Goal: Task Accomplishment & Management: Manage account settings

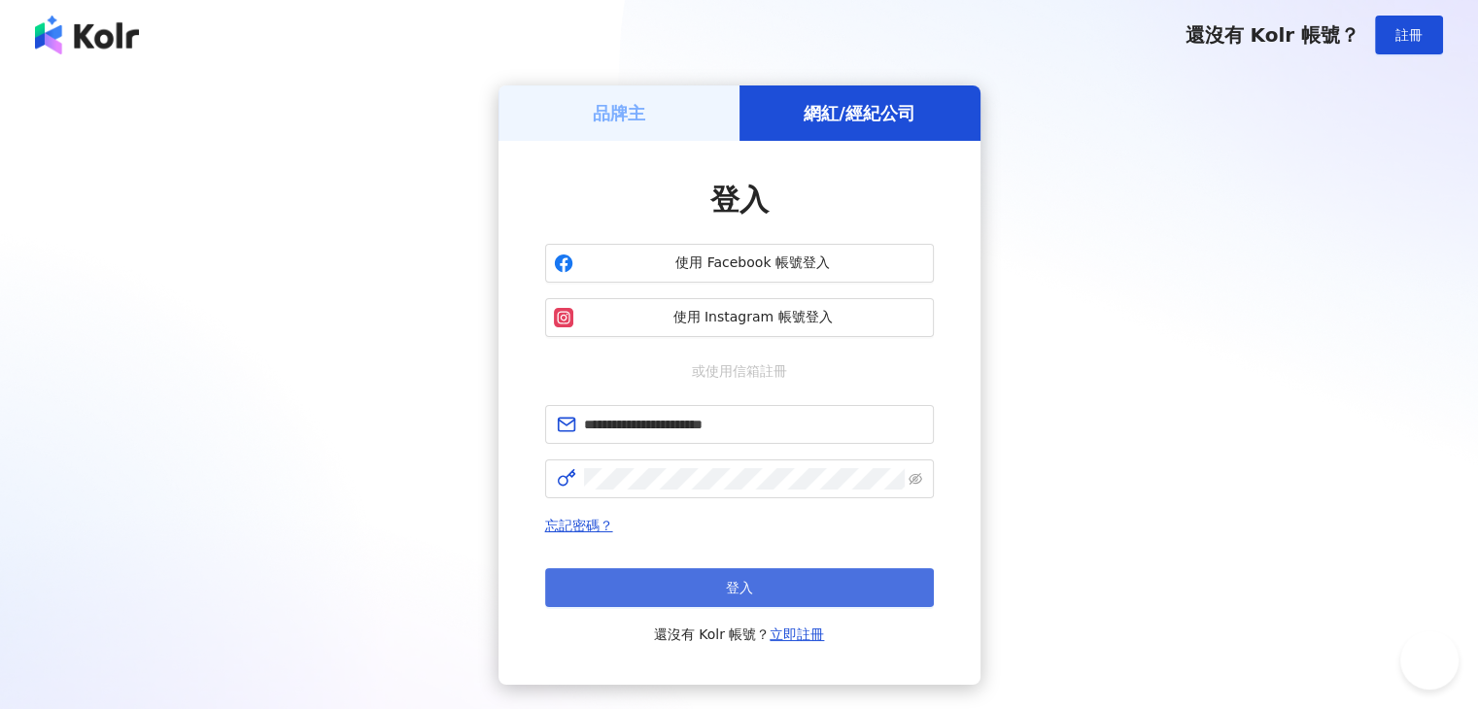
click at [683, 580] on button "登入" at bounding box center [739, 588] width 389 height 39
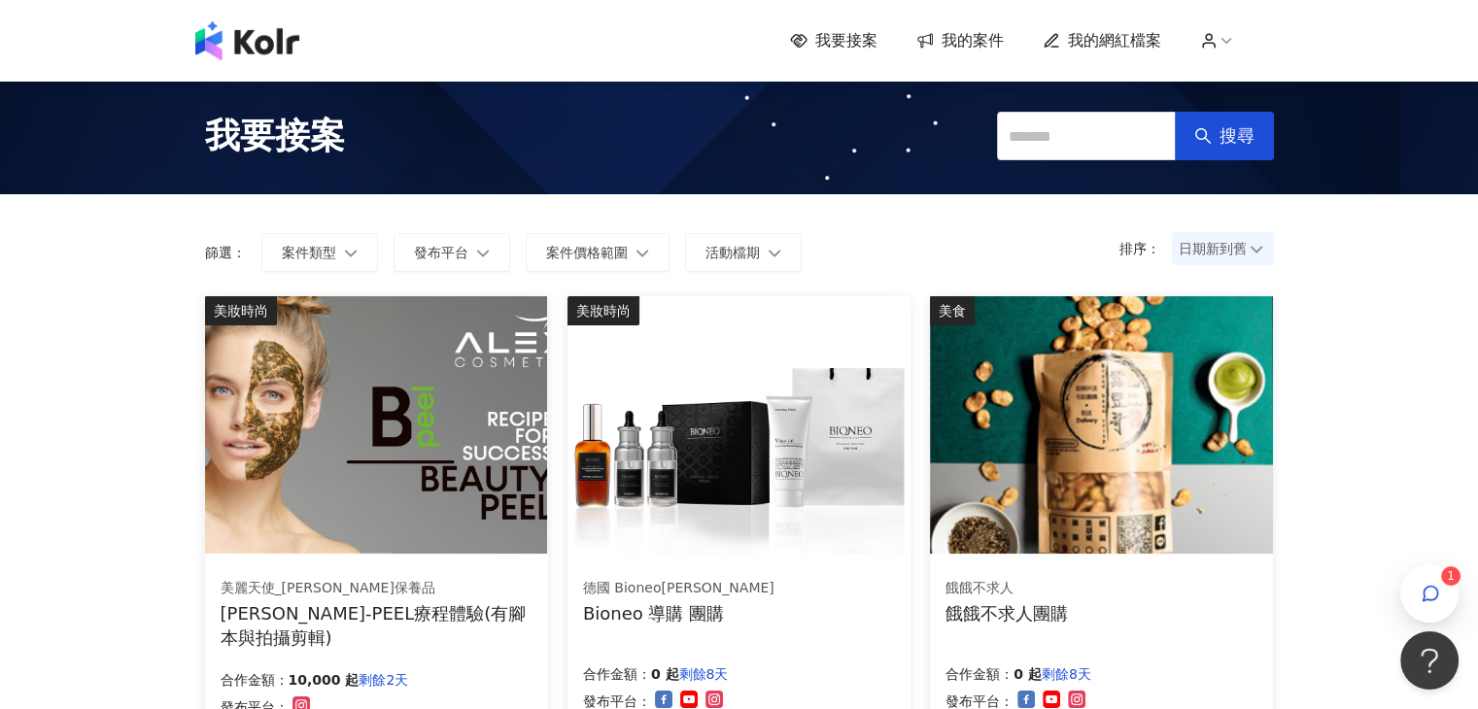
click at [956, 39] on span "我的案件" at bounding box center [973, 40] width 62 height 21
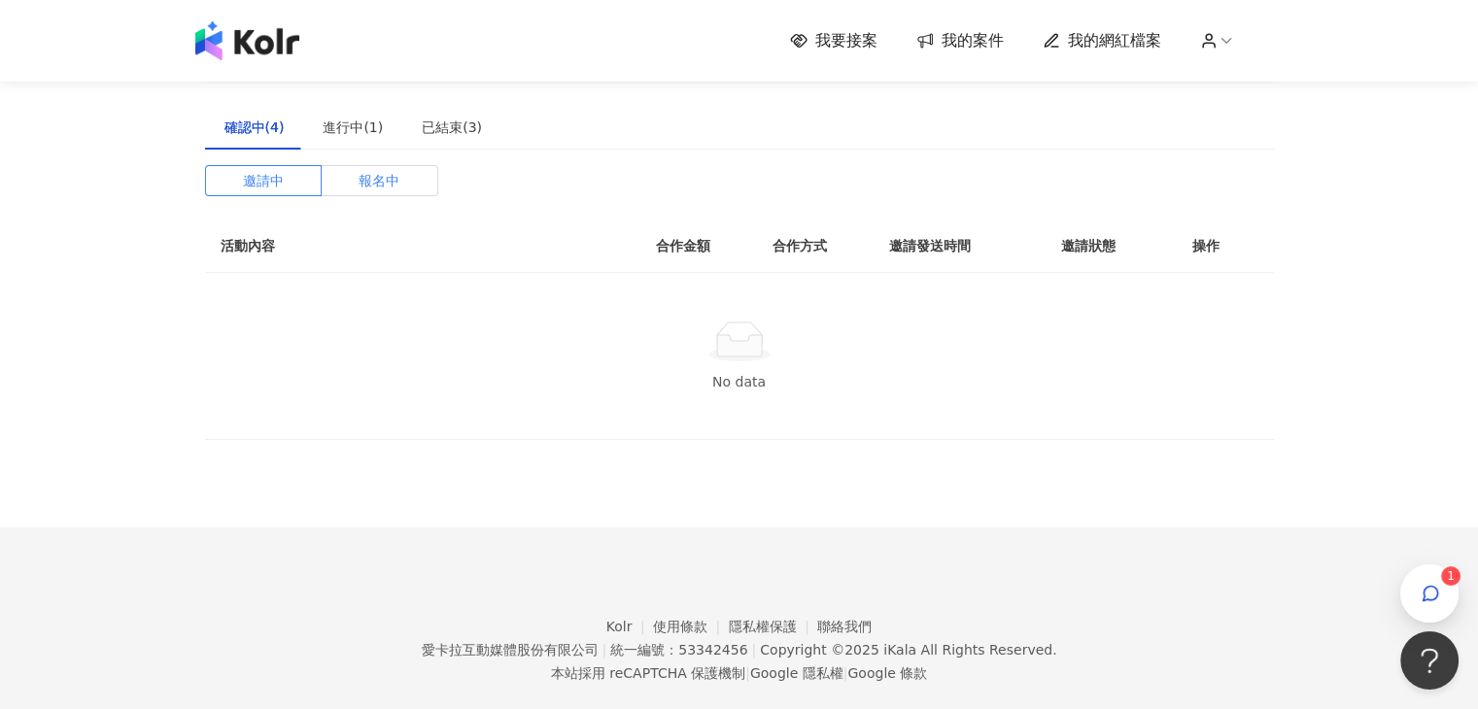
click at [381, 180] on span "報名中" at bounding box center [379, 180] width 41 height 29
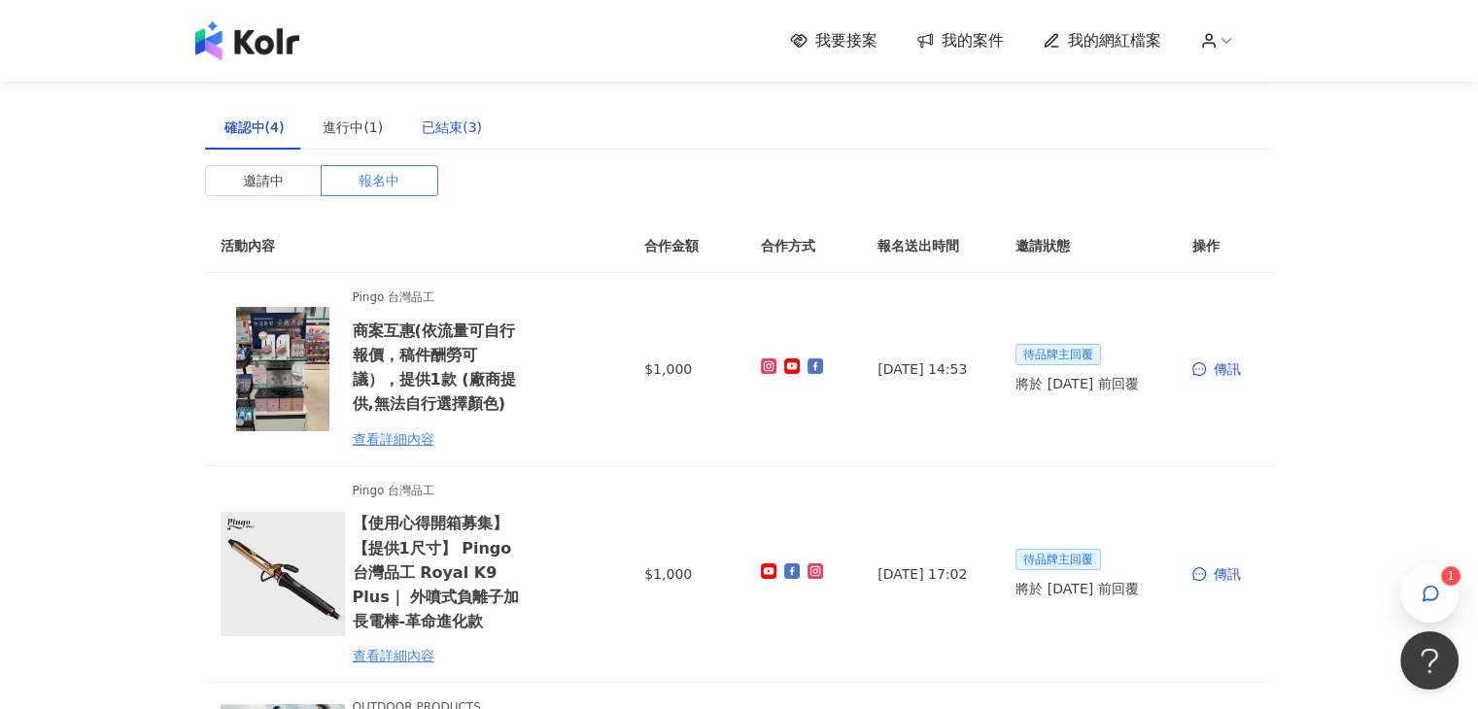
click at [439, 129] on div "已結束(3)" at bounding box center [452, 127] width 60 height 21
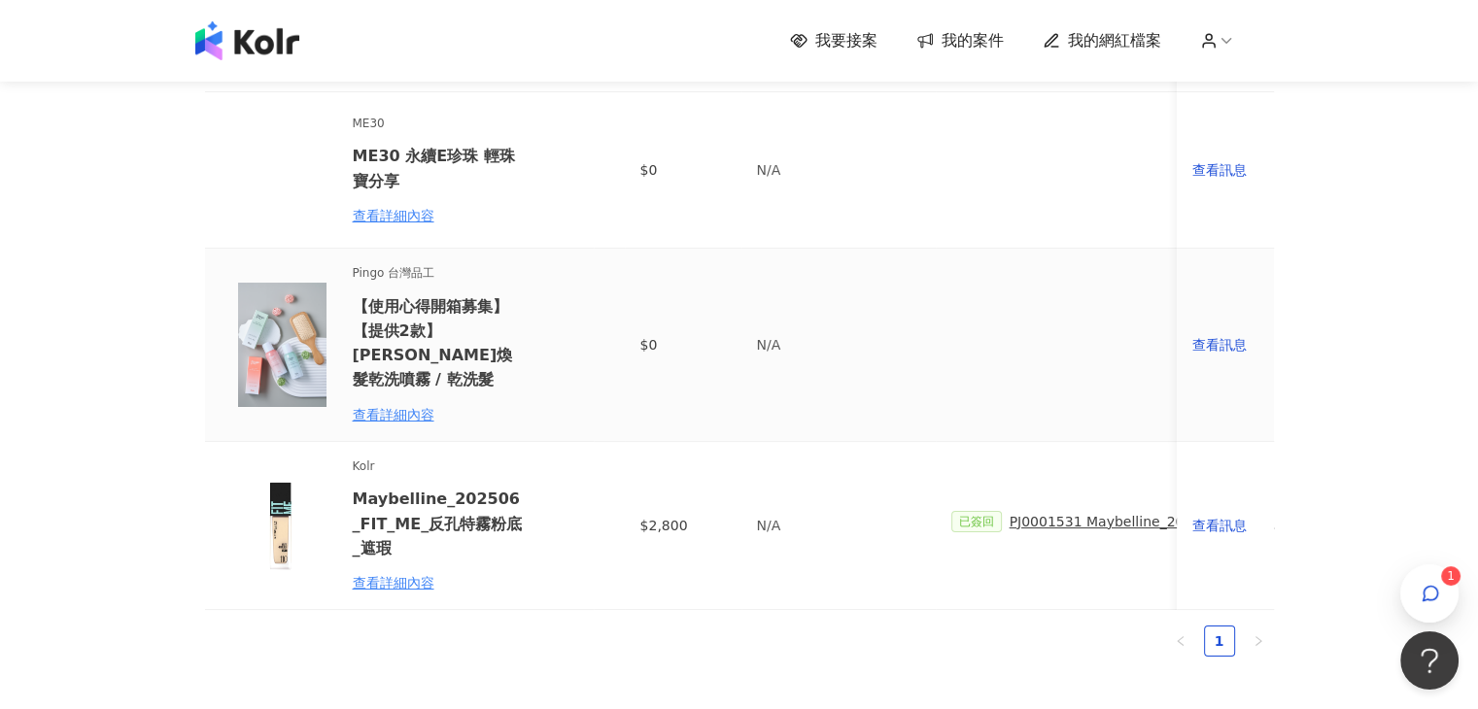
scroll to position [194, 0]
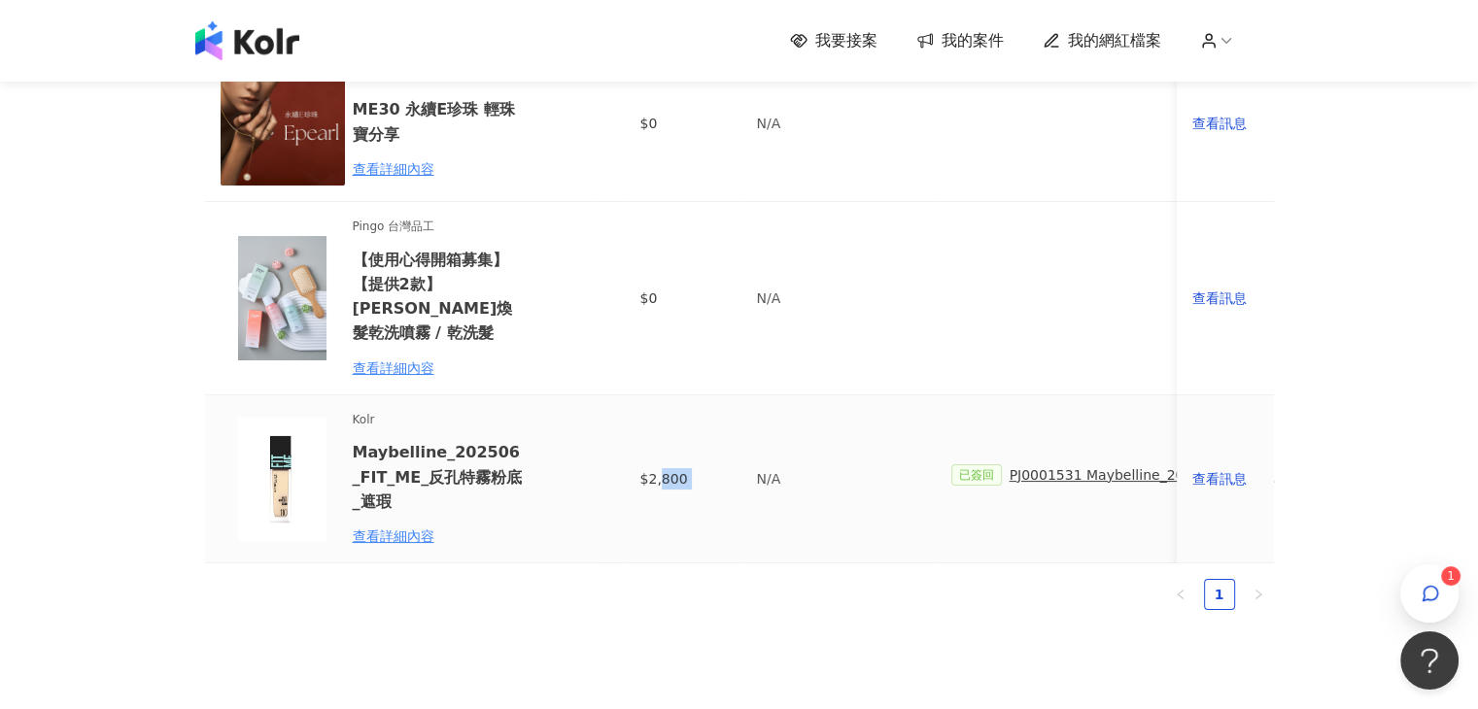
drag, startPoint x: 657, startPoint y: 562, endPoint x: 744, endPoint y: 561, distance: 87.5
click at [744, 561] on tr "Kolr Maybelline_202506_FIT_ME_反孔特霧粉底_遮瑕 查看詳細內容 $2,800 N/A 已簽回 PJ0001531 Maybell…" at bounding box center [1471, 480] width 2532 height 168
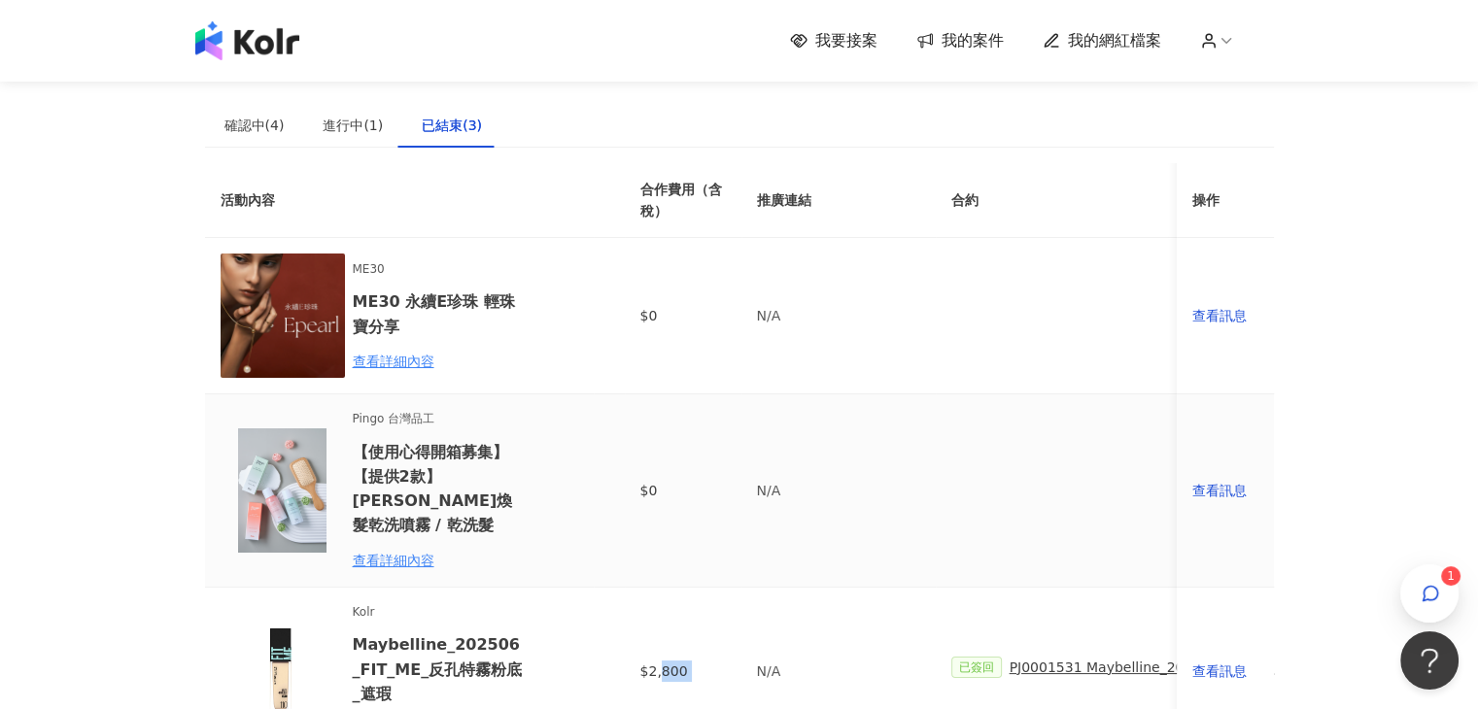
scroll to position [0, 0]
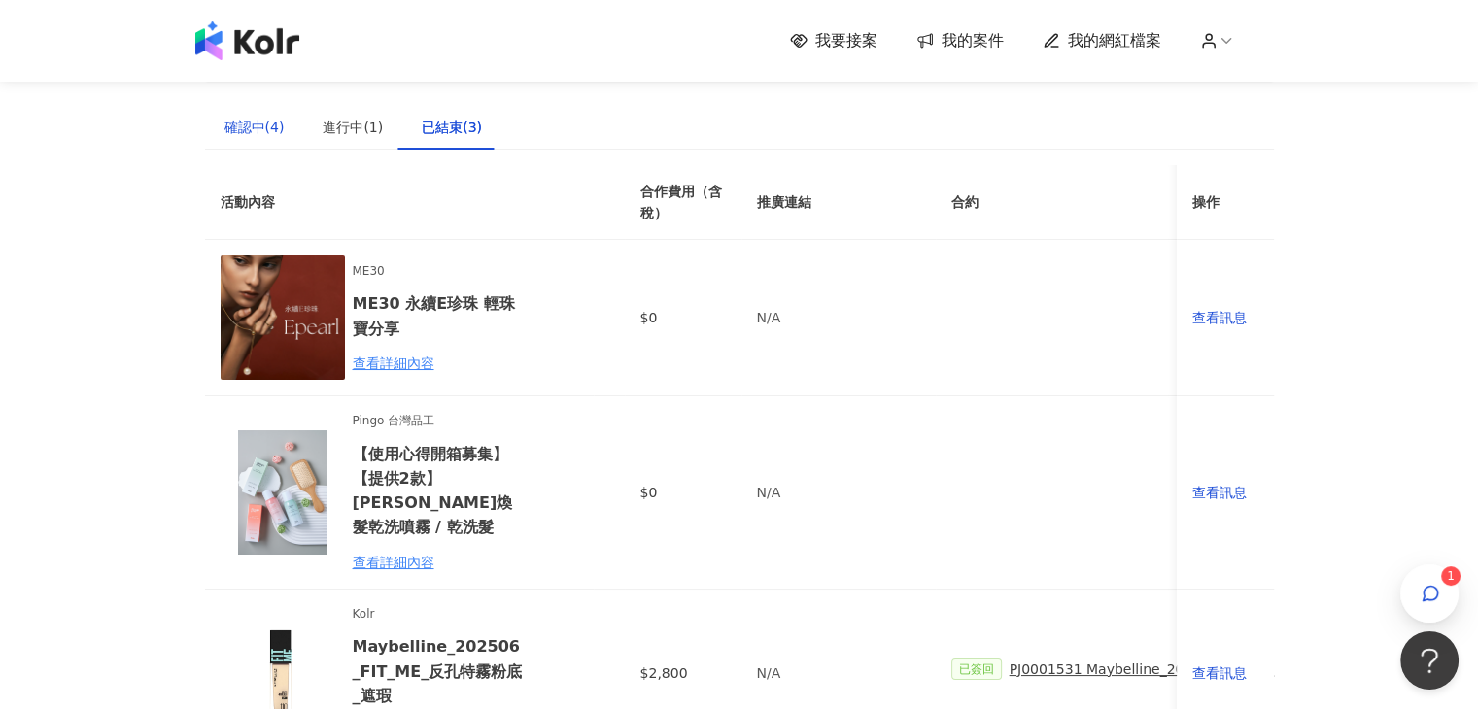
click at [240, 130] on div "確認中(4)" at bounding box center [254, 127] width 60 height 21
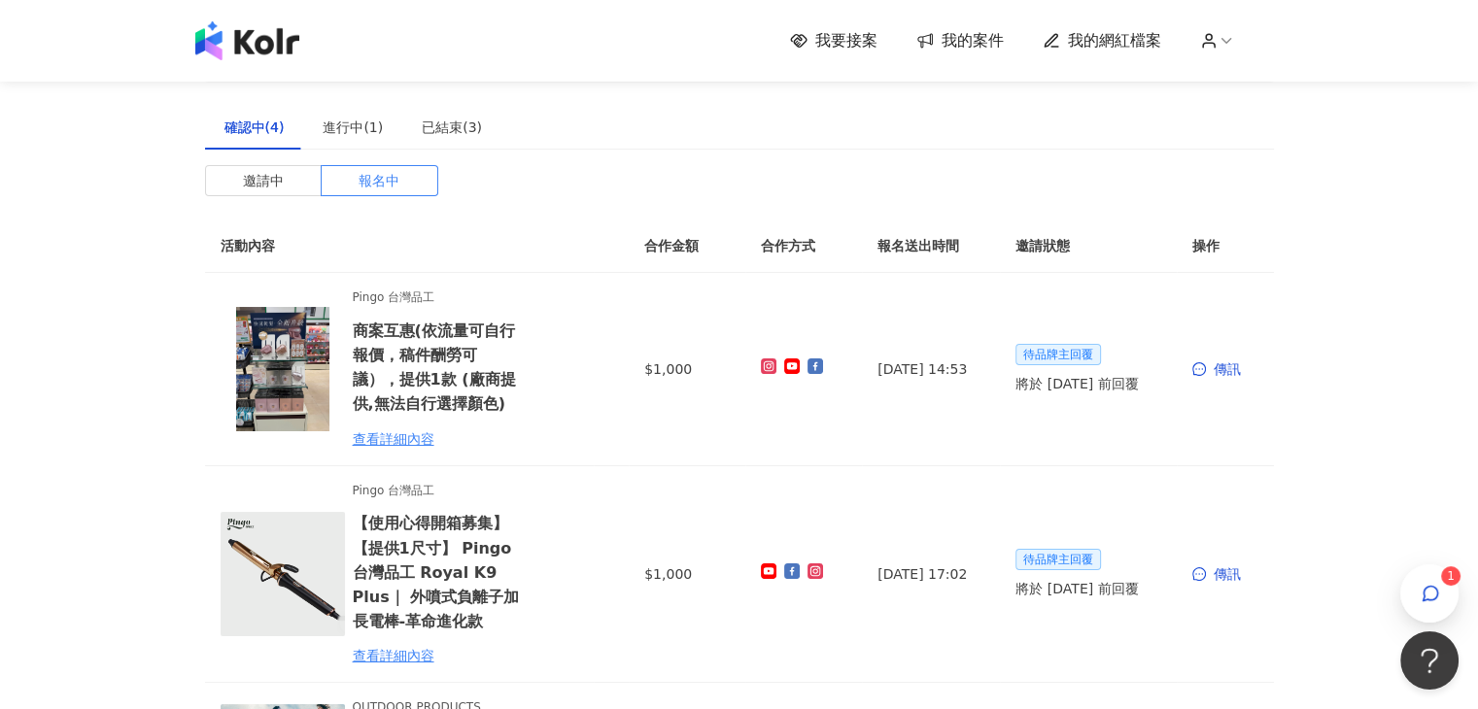
click at [830, 57] on div "我要接案 我的案件 我的網紅檔案 1" at bounding box center [740, 40] width 1108 height 39
click at [848, 39] on span "我要接案" at bounding box center [846, 40] width 62 height 21
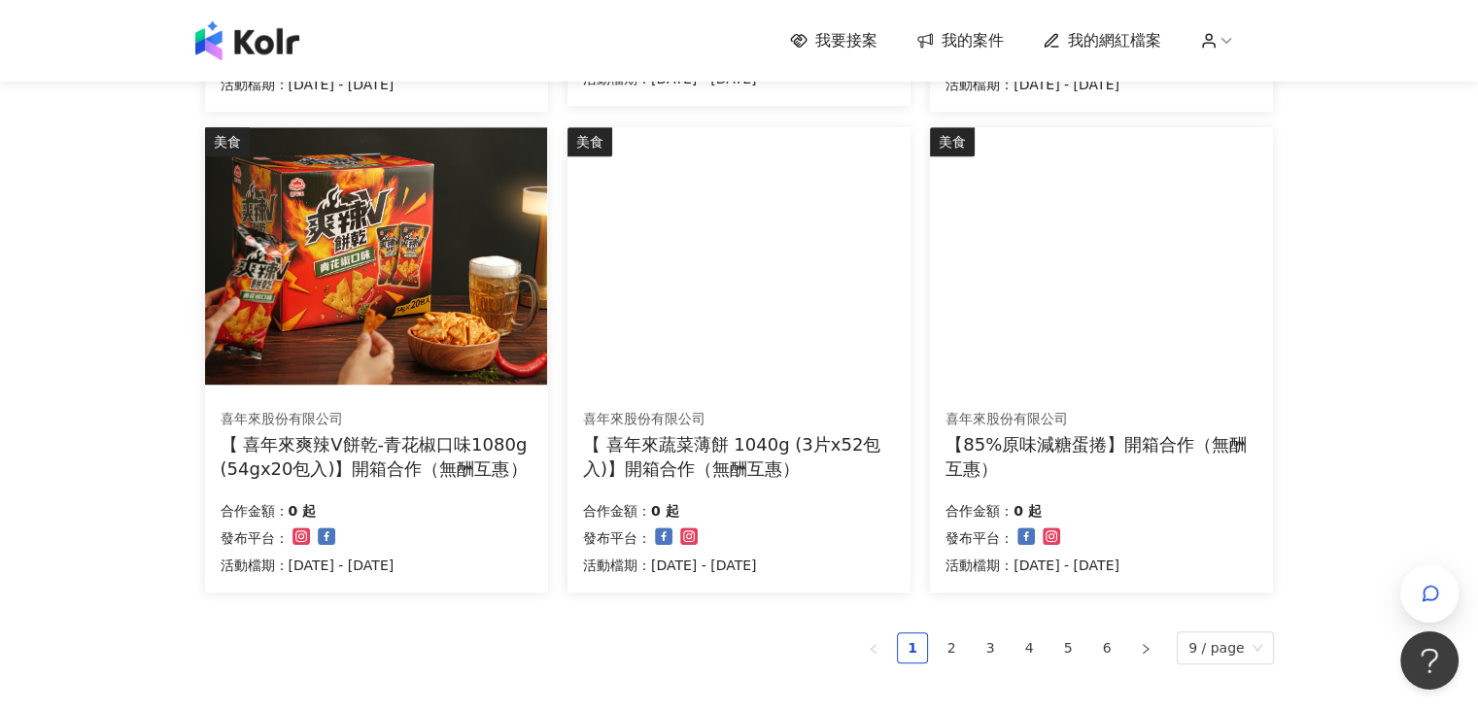
scroll to position [1263, 0]
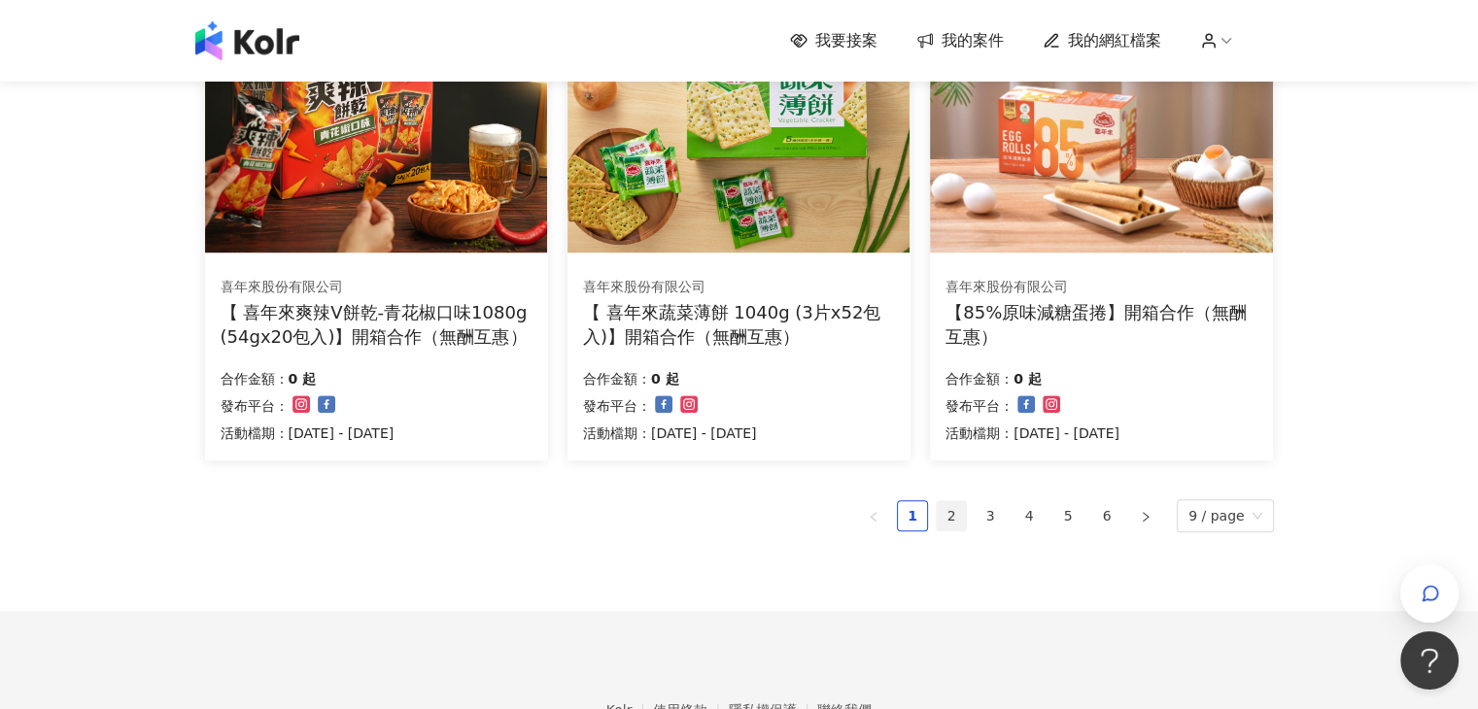
click at [961, 522] on link "2" at bounding box center [951, 515] width 29 height 29
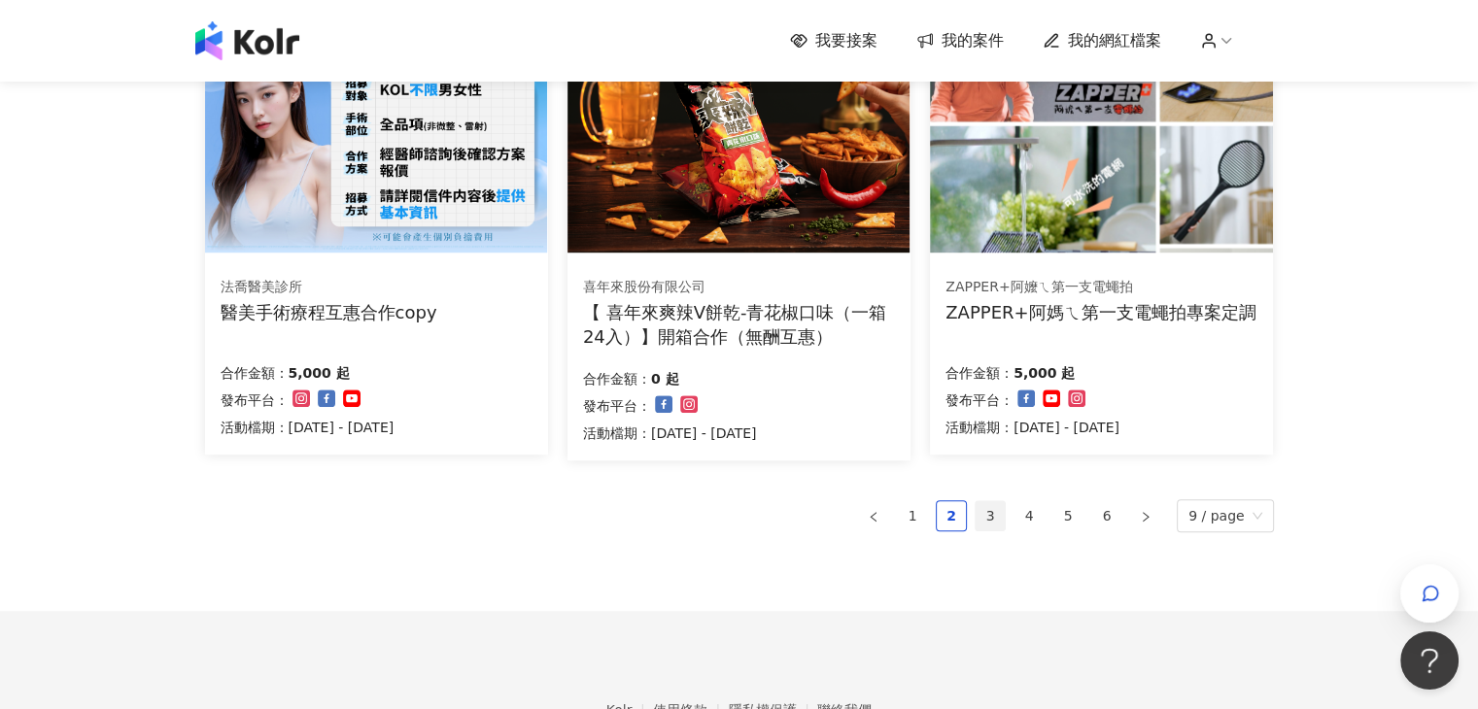
click at [994, 517] on link "3" at bounding box center [990, 515] width 29 height 29
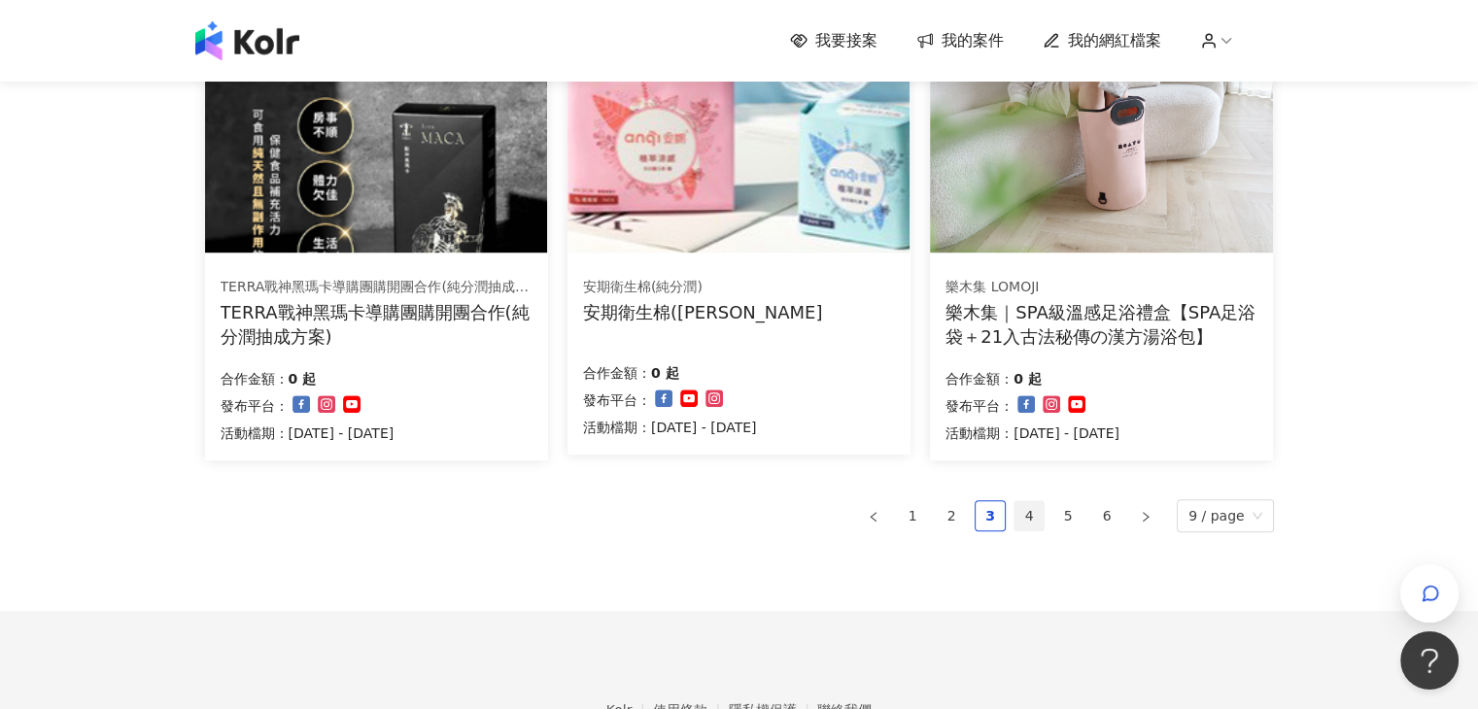
click at [1044, 524] on link "4" at bounding box center [1029, 515] width 29 height 29
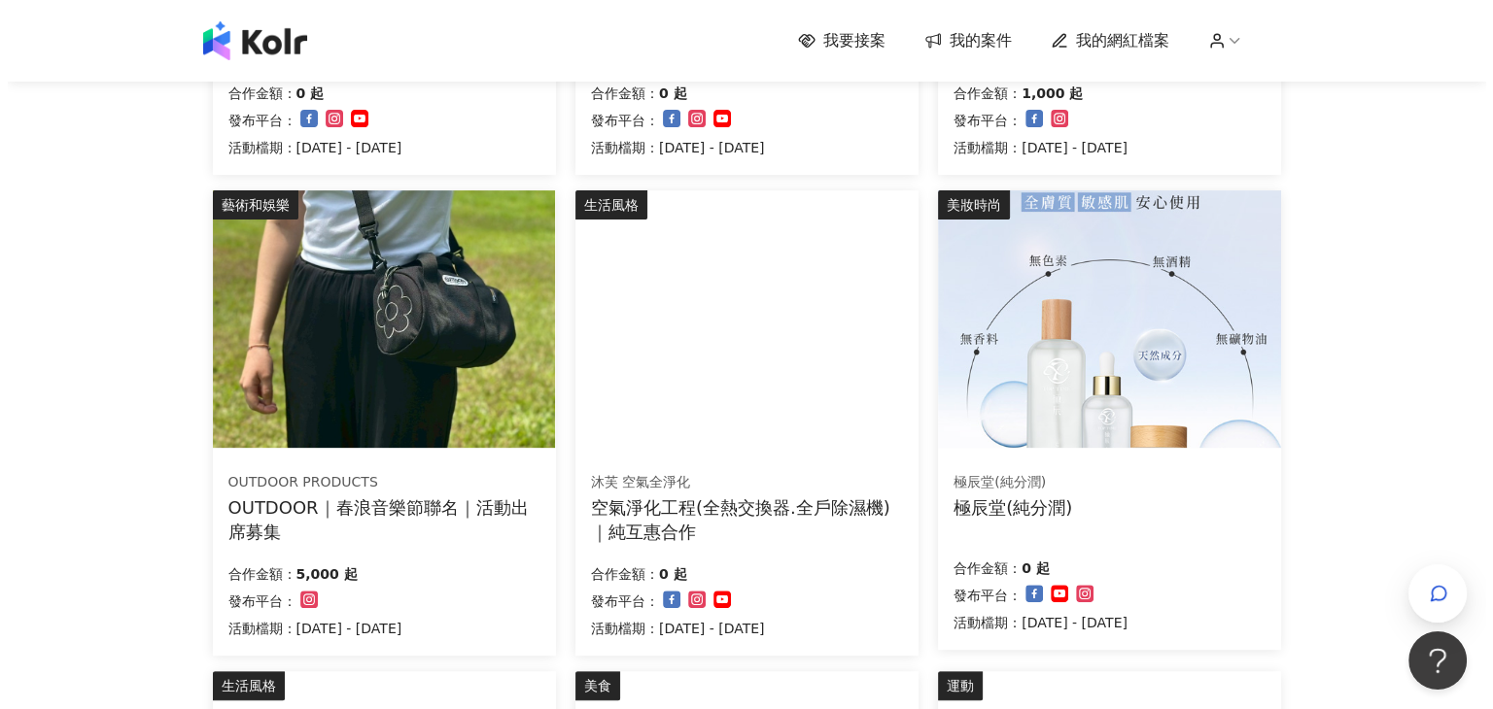
scroll to position [583, 0]
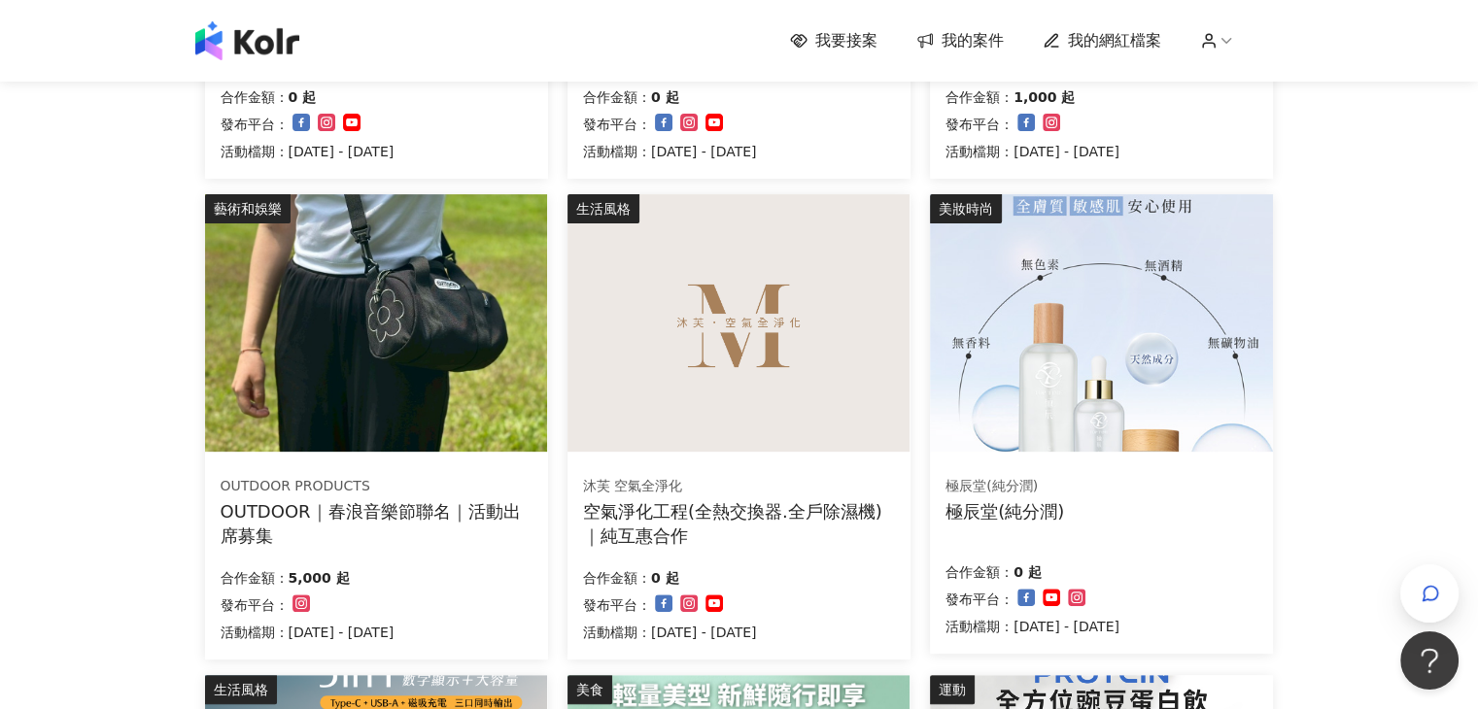
click at [423, 510] on div "OUTDOOR｜春浪音樂節聯名｜活動出席募集" at bounding box center [377, 524] width 312 height 49
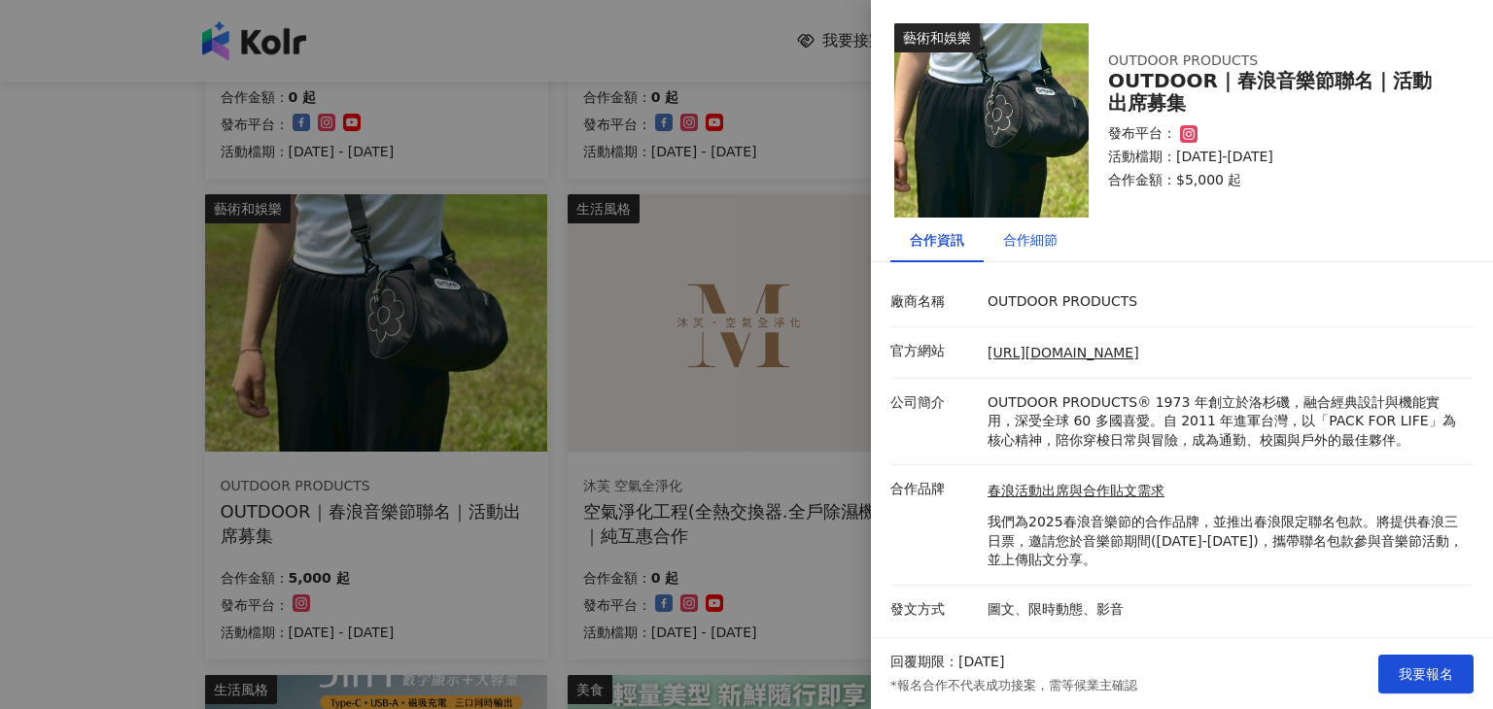
click at [1049, 241] on div "合作細節" at bounding box center [1030, 239] width 54 height 21
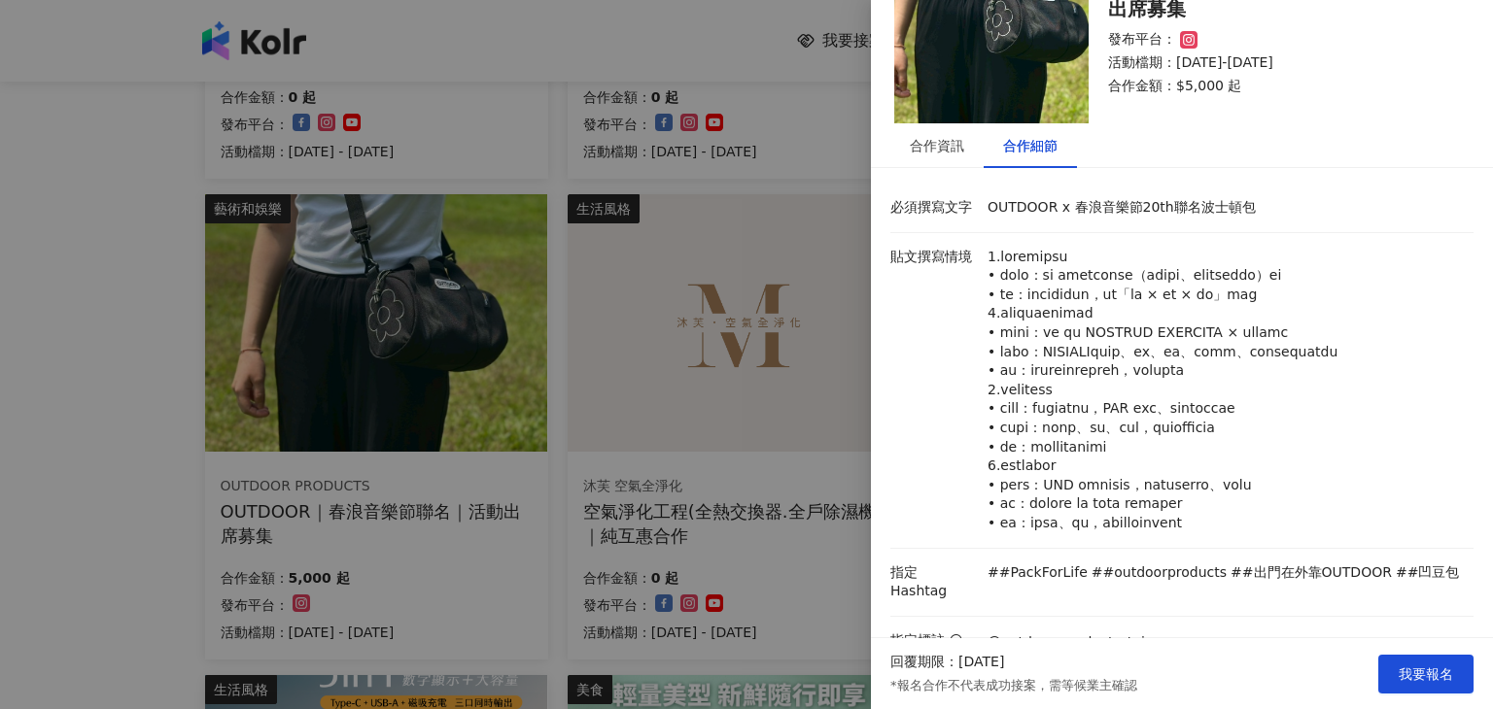
scroll to position [97, 0]
click at [703, 440] on div at bounding box center [746, 354] width 1493 height 709
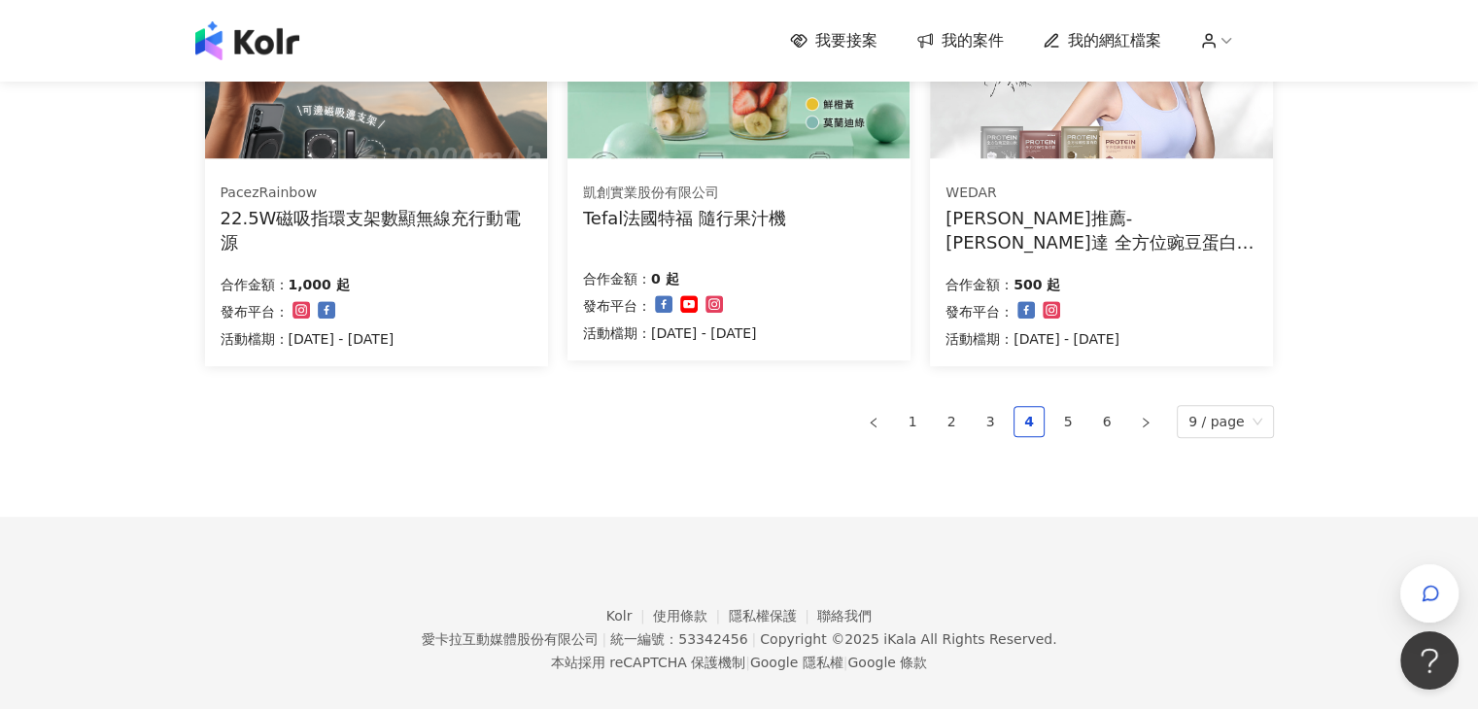
scroll to position [1361, 0]
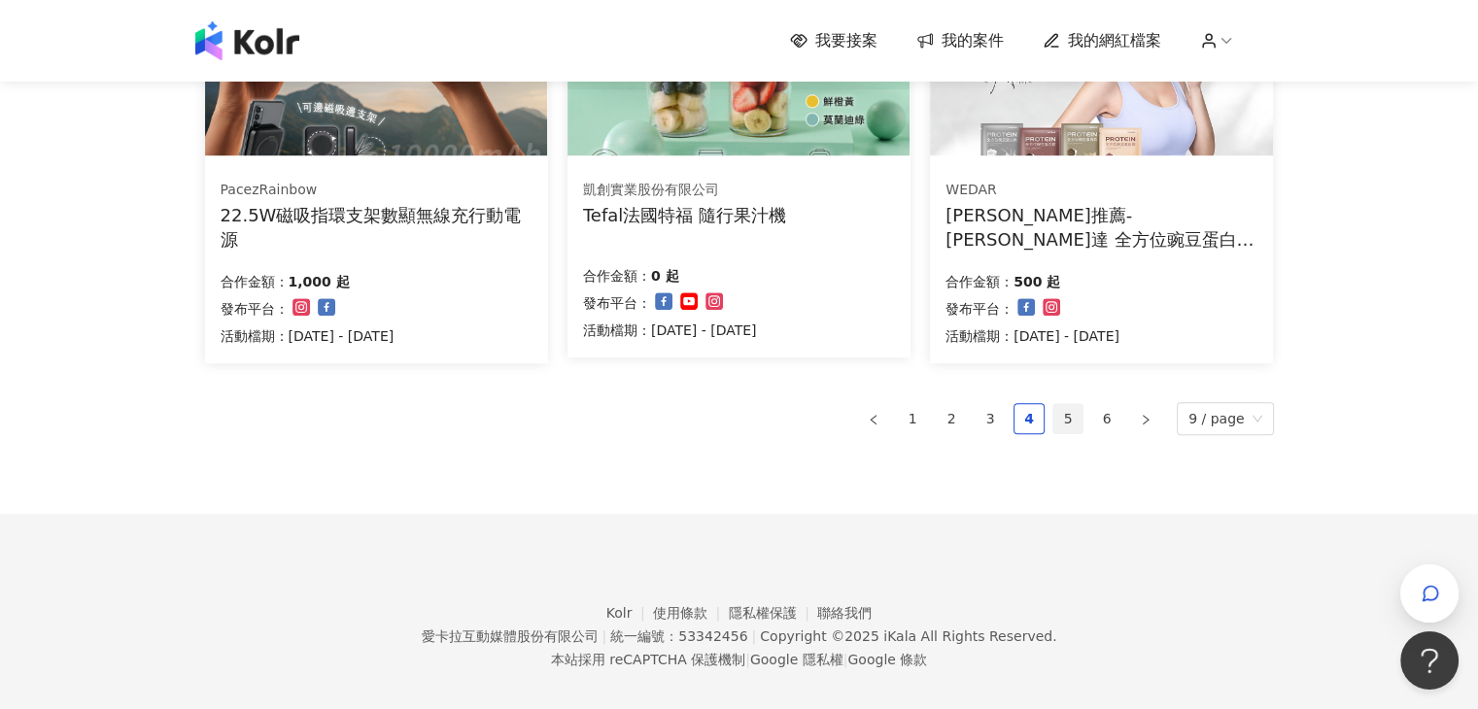
click at [1076, 421] on link "5" at bounding box center [1067, 418] width 29 height 29
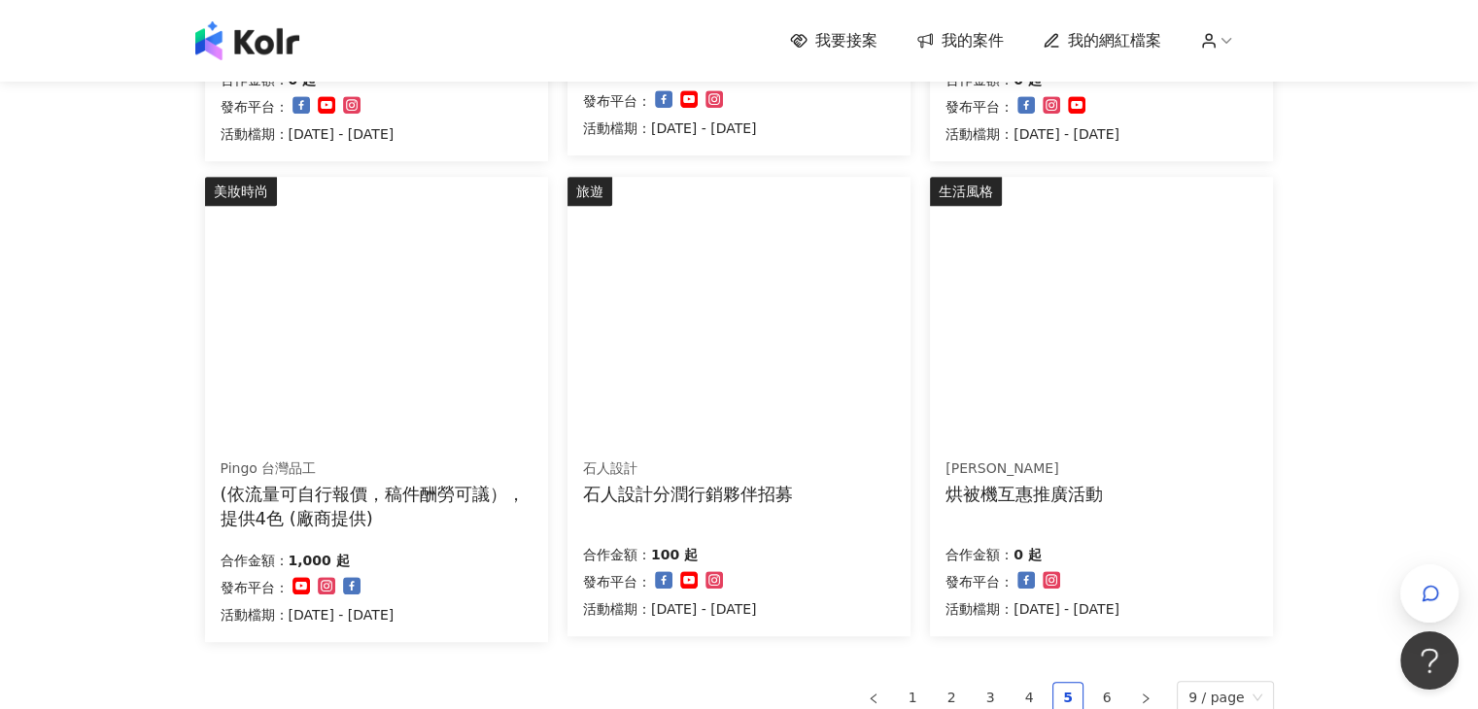
scroll to position [1166, 0]
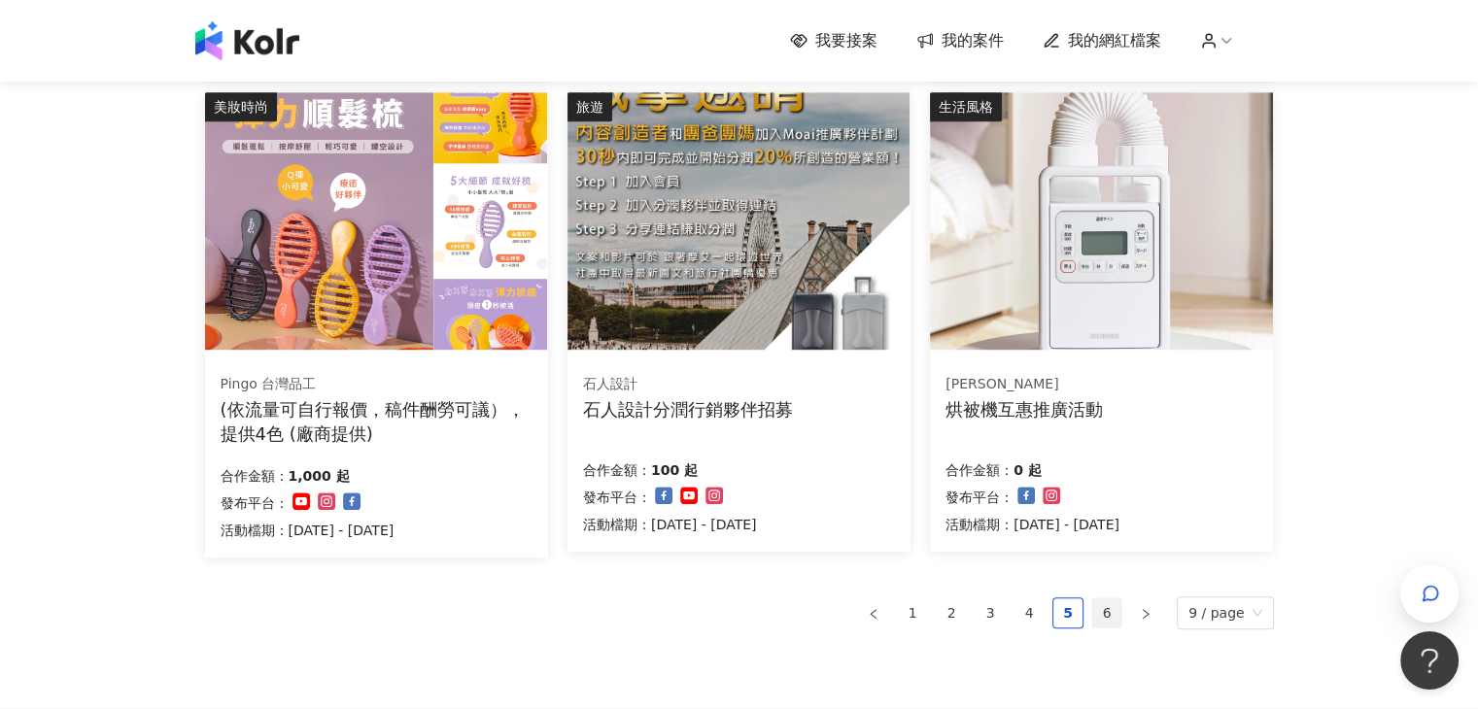
click at [1102, 614] on link "6" at bounding box center [1106, 613] width 29 height 29
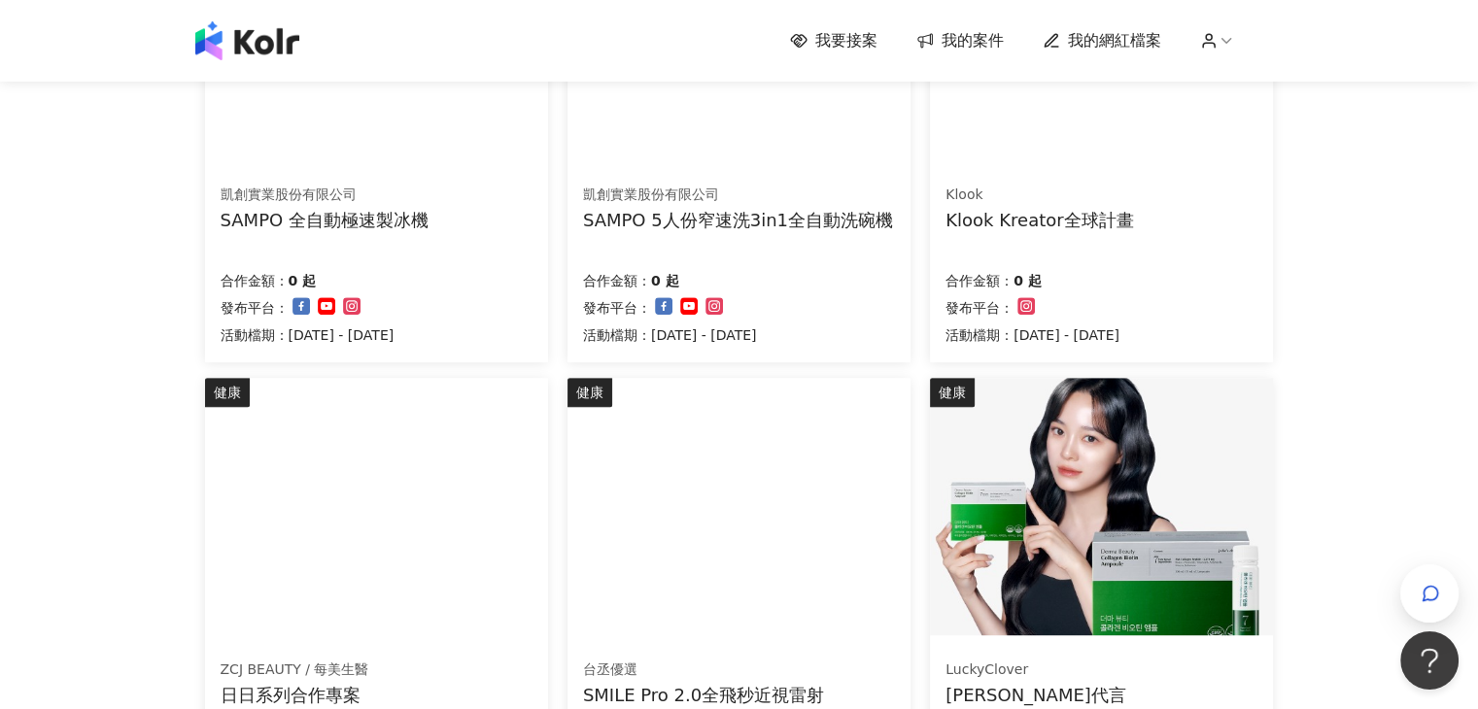
scroll to position [1361, 0]
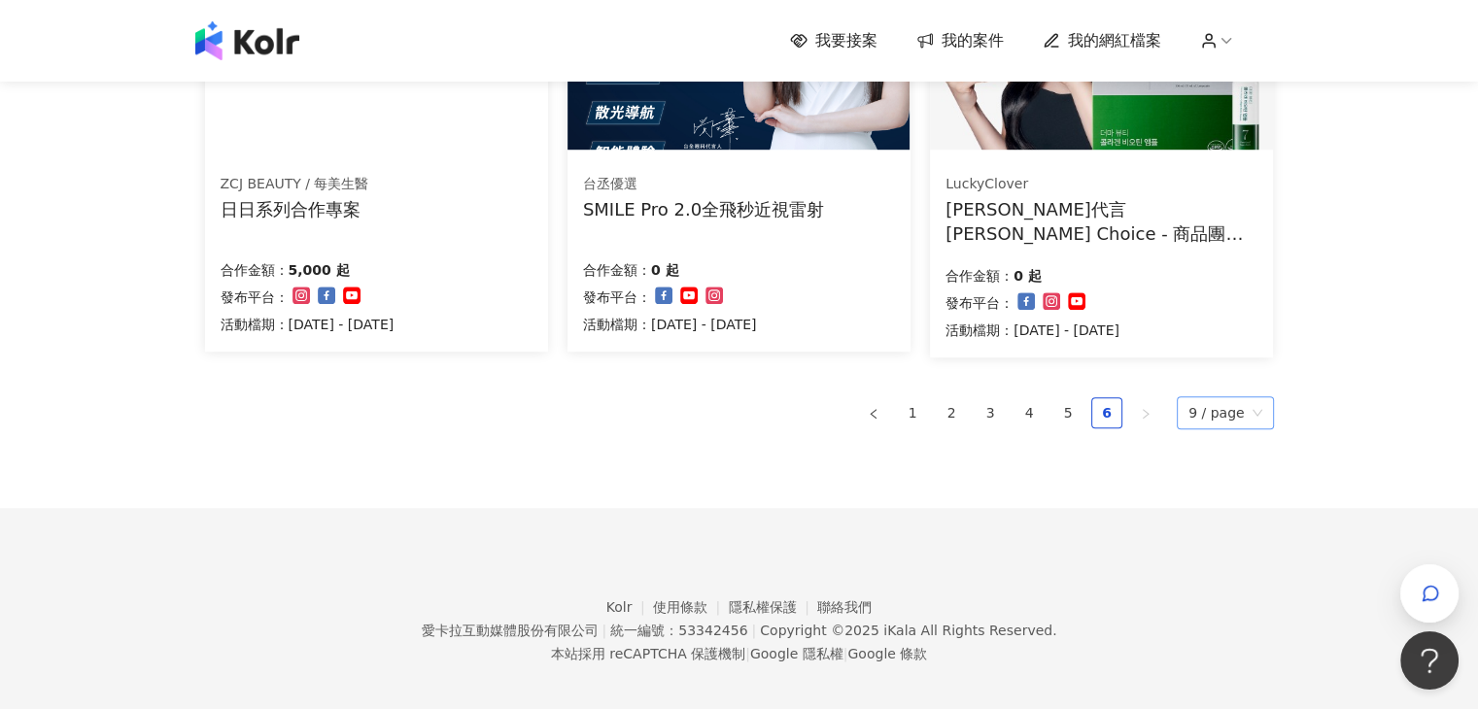
click at [1230, 415] on span "9 / page" at bounding box center [1226, 412] width 74 height 31
